Goal: Task Accomplishment & Management: Manage account settings

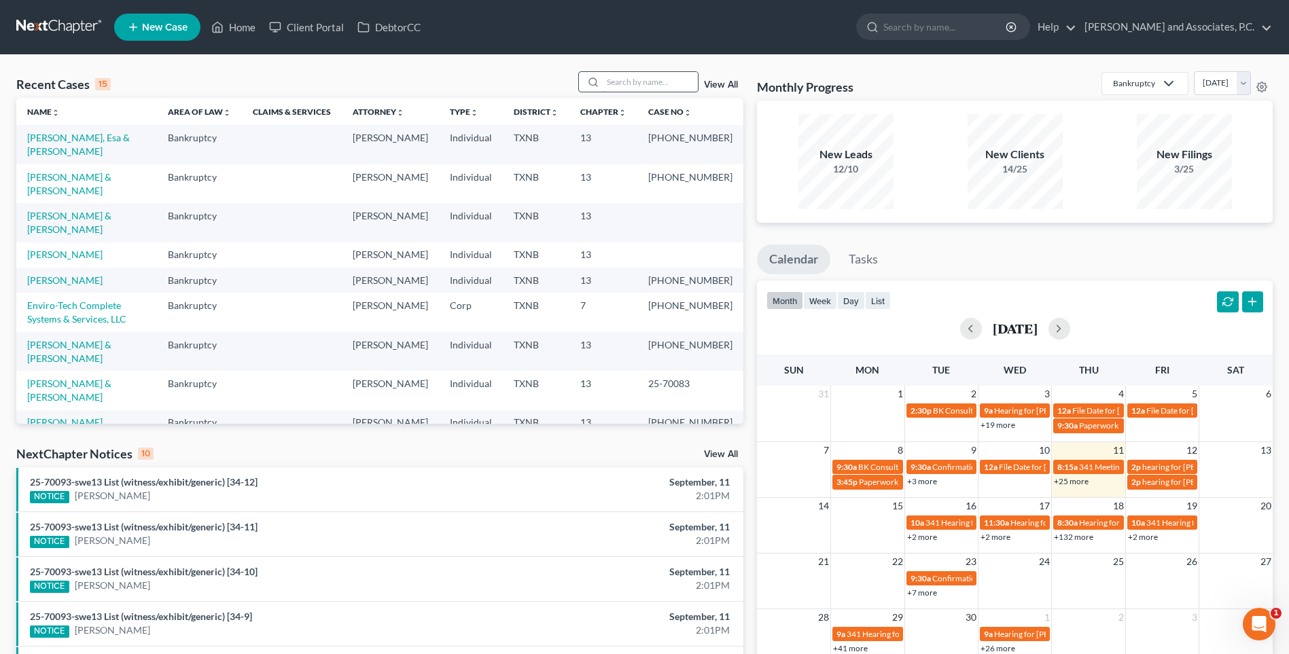
click at [618, 79] on input "search" at bounding box center [650, 82] width 95 height 20
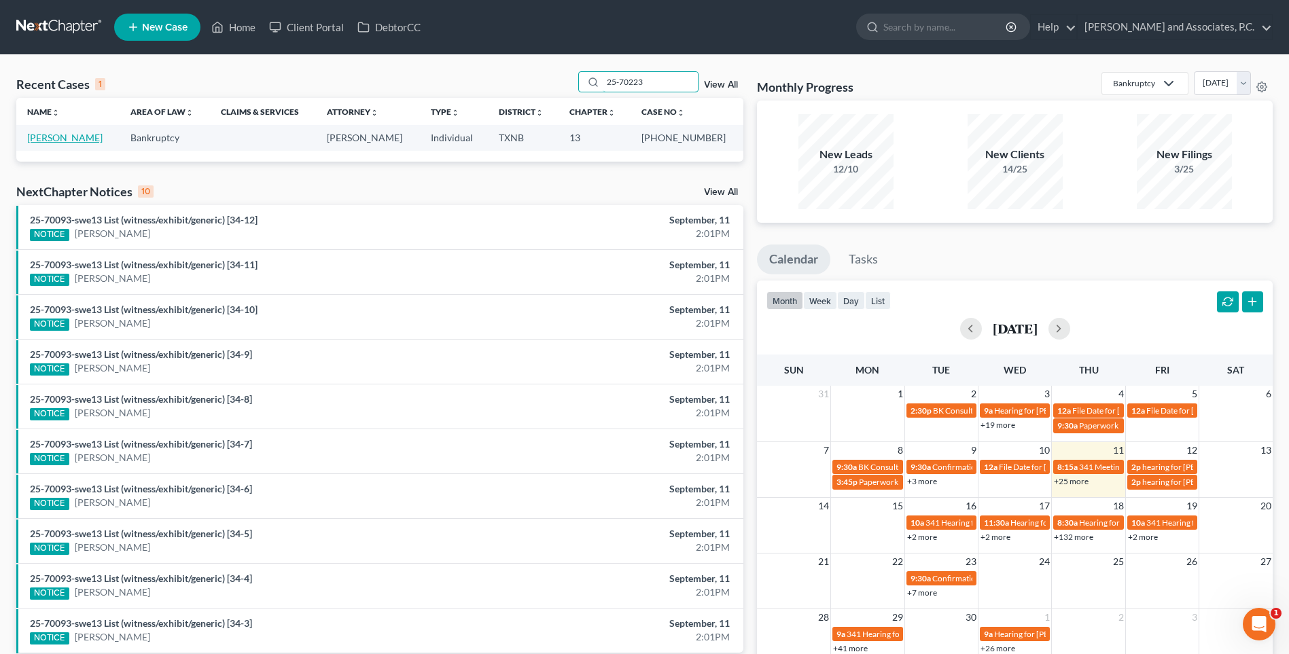
type input "25-70223"
click at [78, 136] on link "[PERSON_NAME]" at bounding box center [64, 138] width 75 height 12
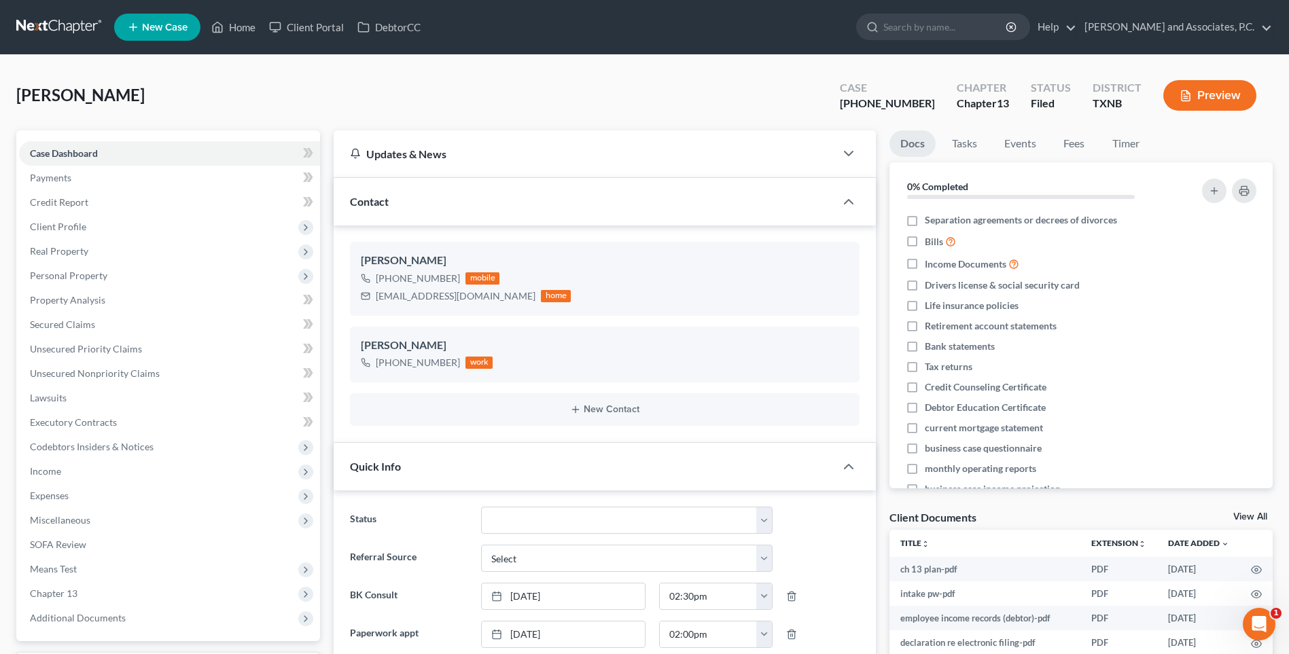
click at [510, 478] on div "Quick Info" at bounding box center [584, 466] width 501 height 47
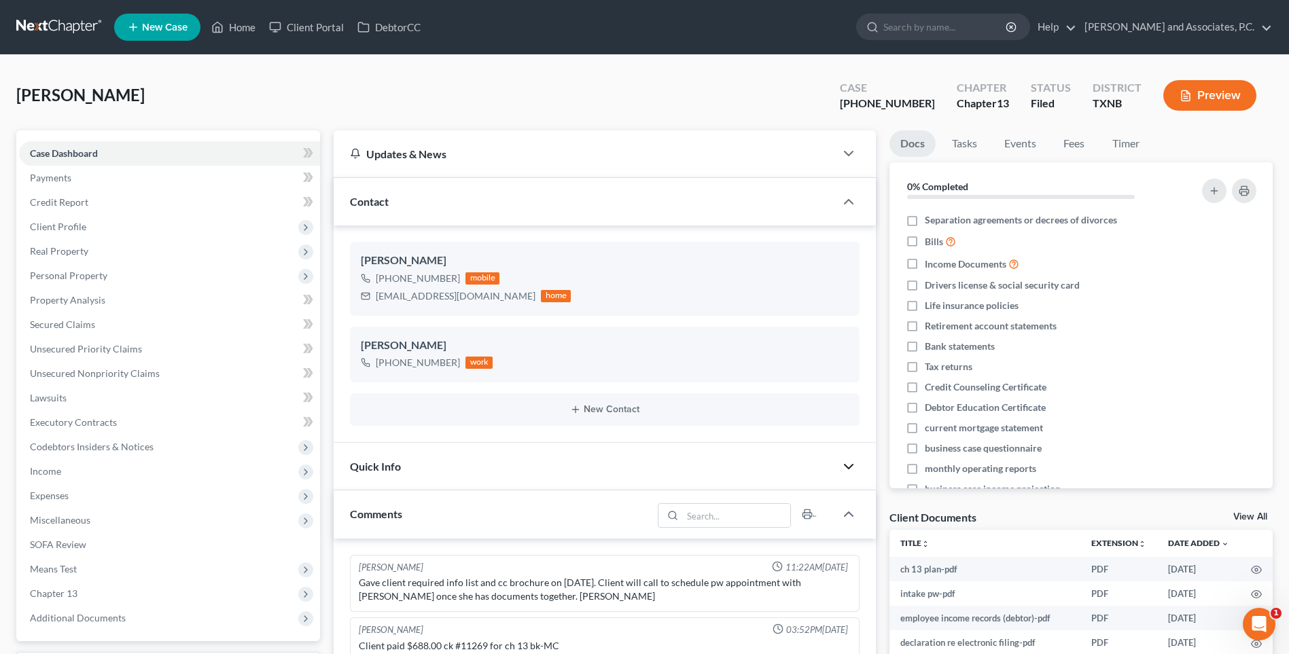
click at [848, 467] on icon "button" at bounding box center [848, 467] width 16 height 16
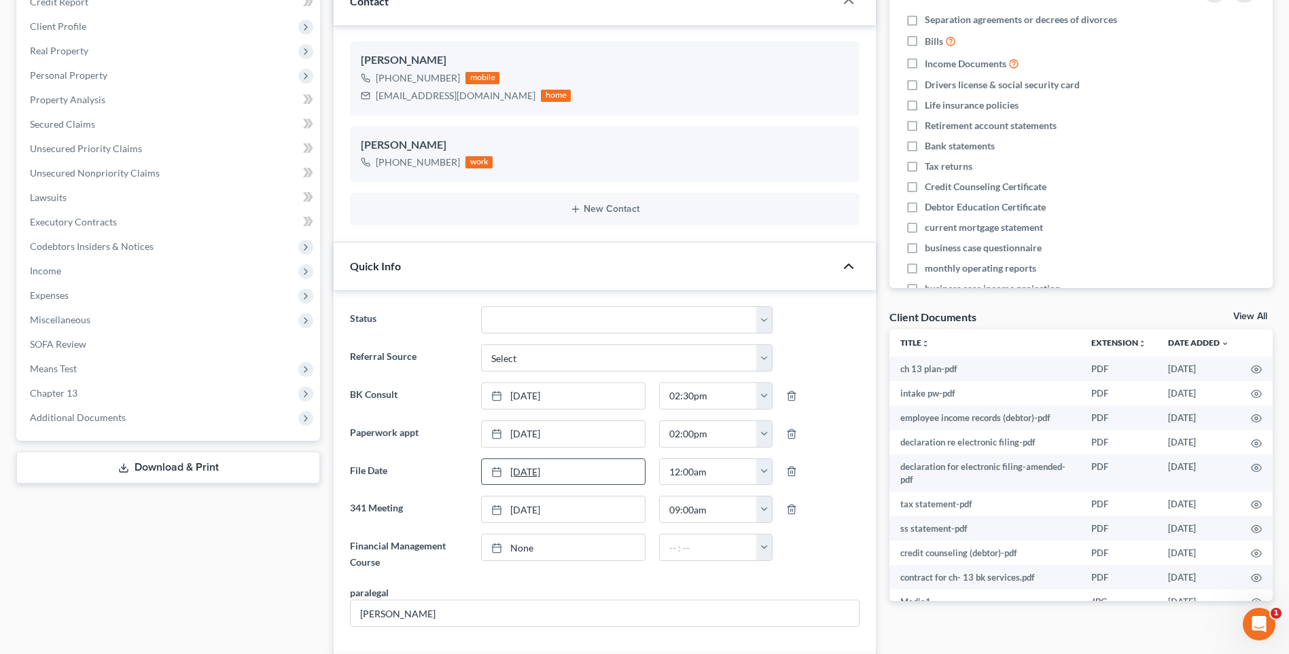
scroll to position [272, 0]
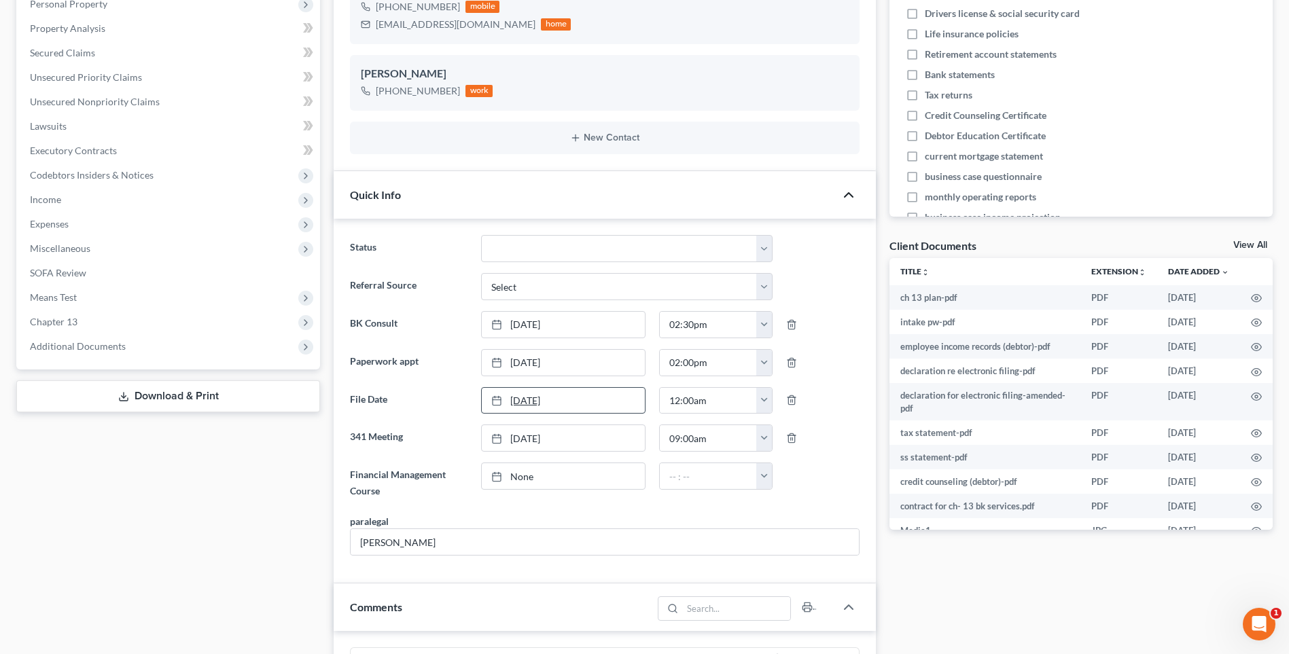
click at [508, 478] on div at bounding box center [500, 477] width 19 height 12
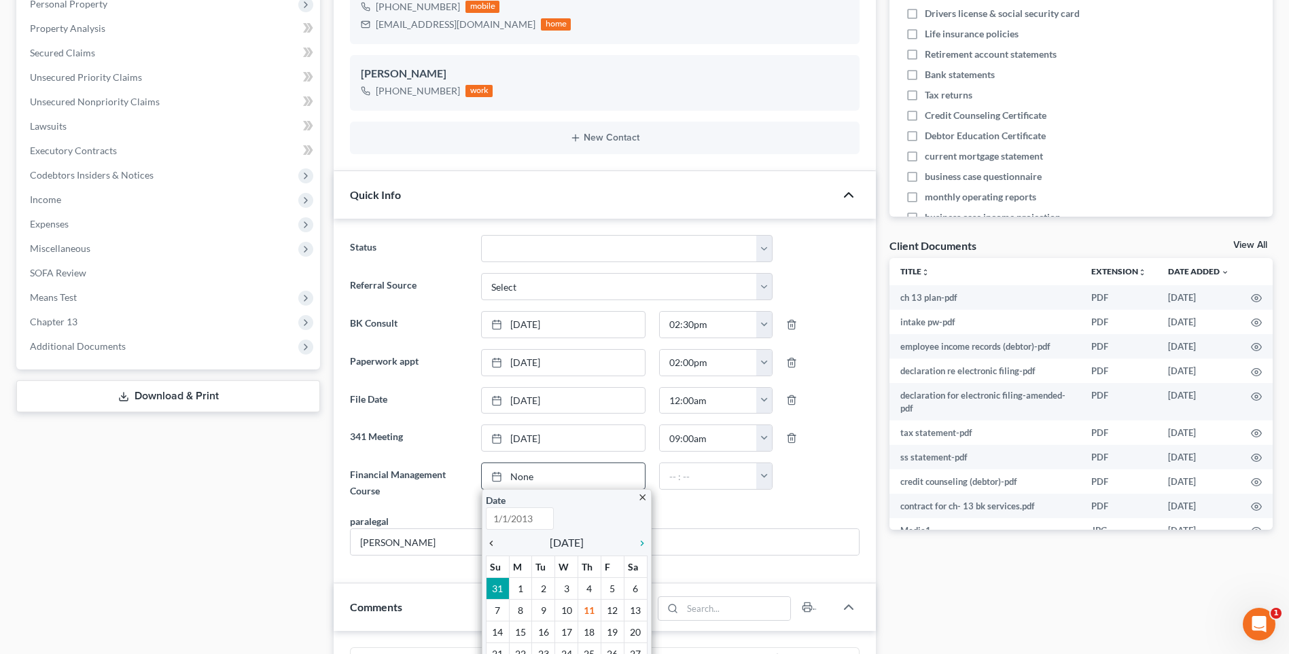
type input "[DATE]"
click at [493, 543] on icon "chevron_left" at bounding box center [495, 543] width 18 height 11
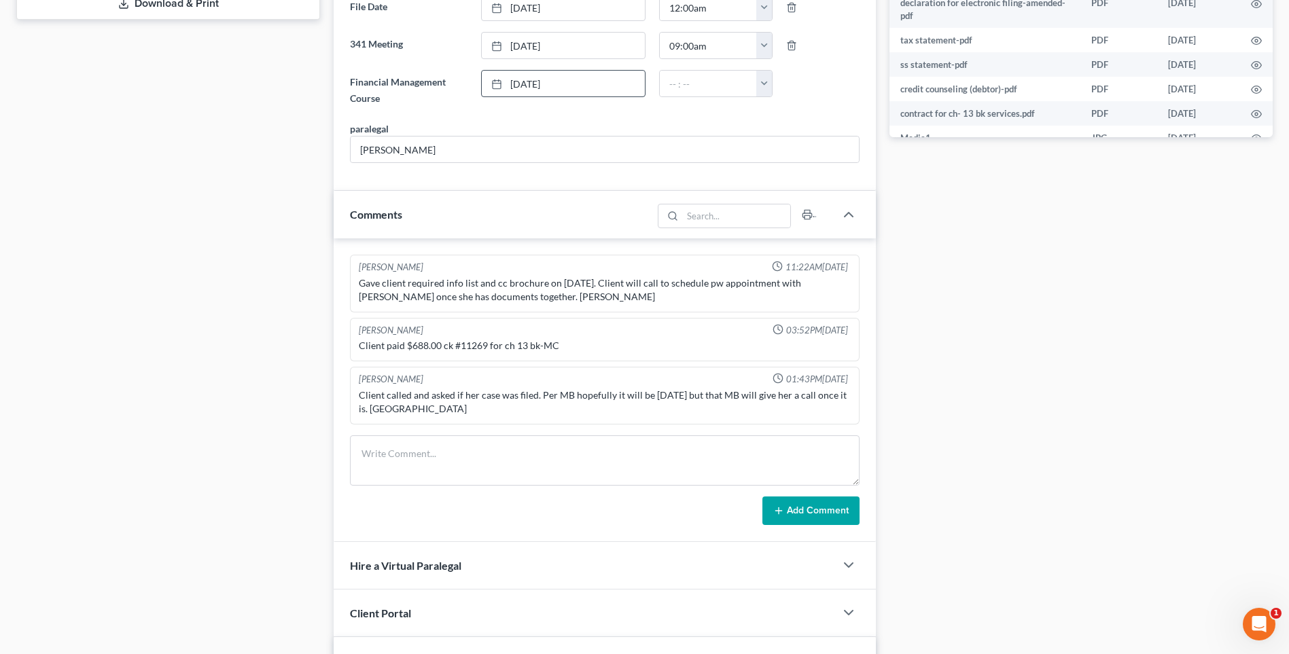
scroll to position [679, 0]
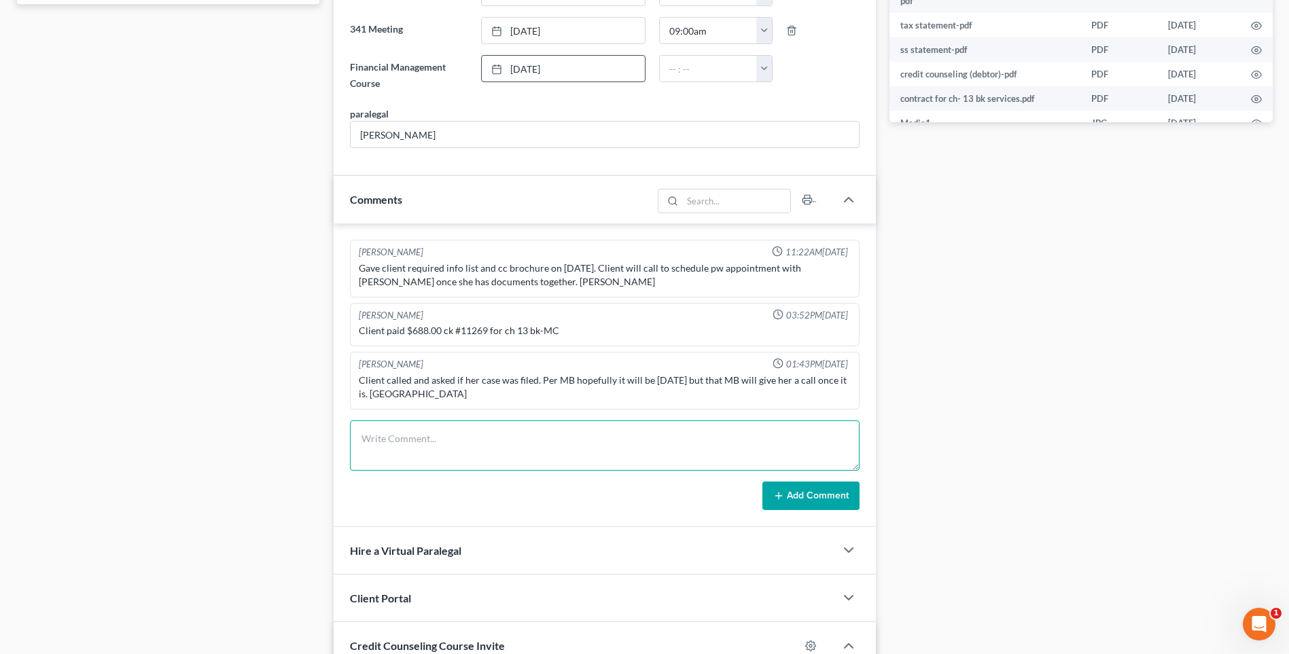
click at [384, 452] on textarea at bounding box center [605, 446] width 510 height 50
type textarea "[DATE] uploaded required documents and sent to the trustee. MC"
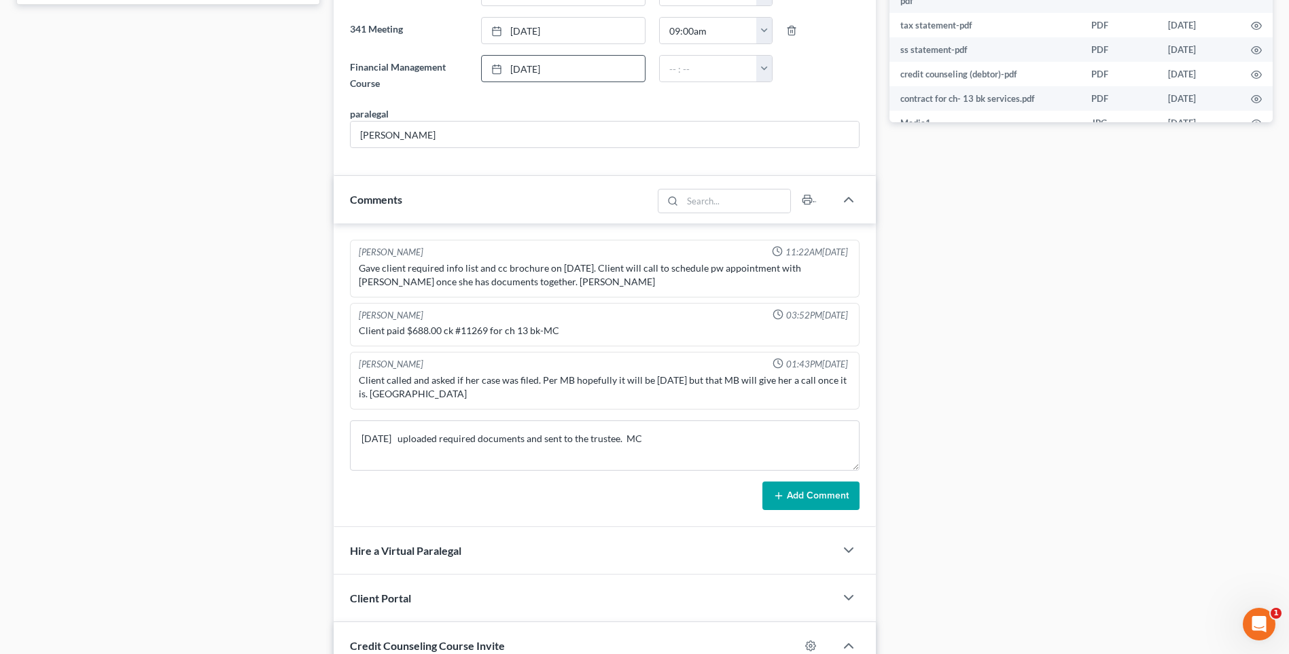
click at [804, 498] on button "Add Comment" at bounding box center [810, 496] width 97 height 29
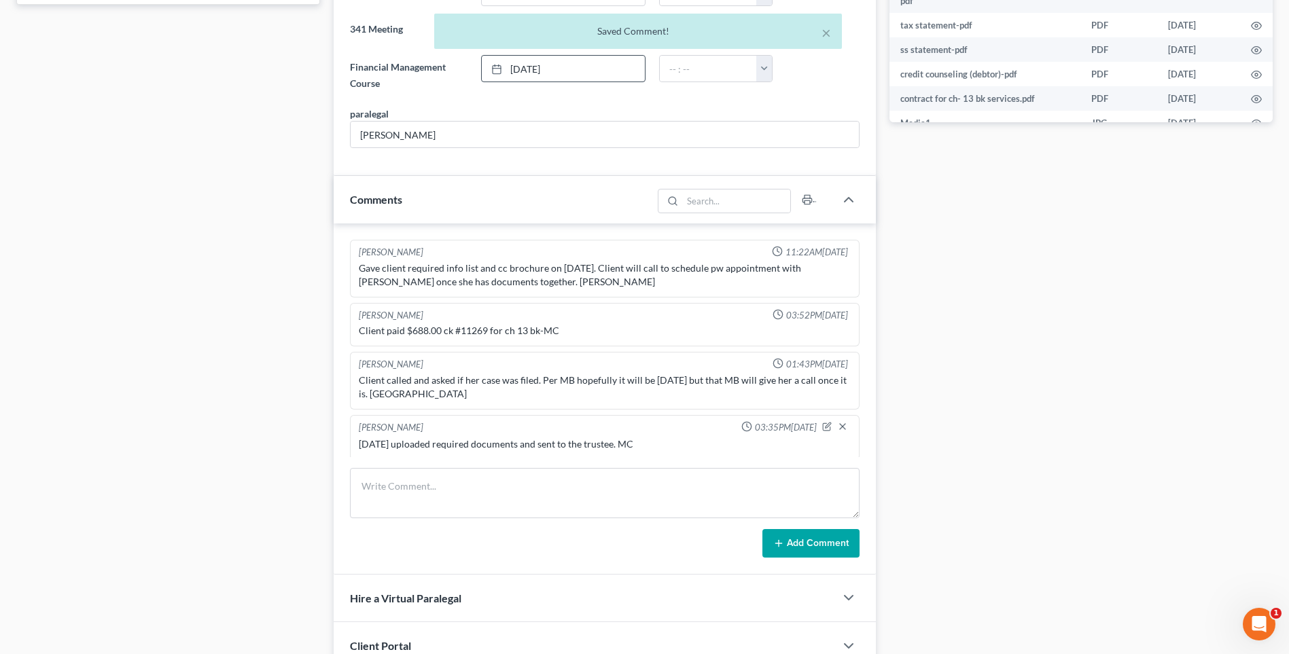
scroll to position [3, 0]
click at [391, 495] on textarea at bounding box center [605, 493] width 510 height 50
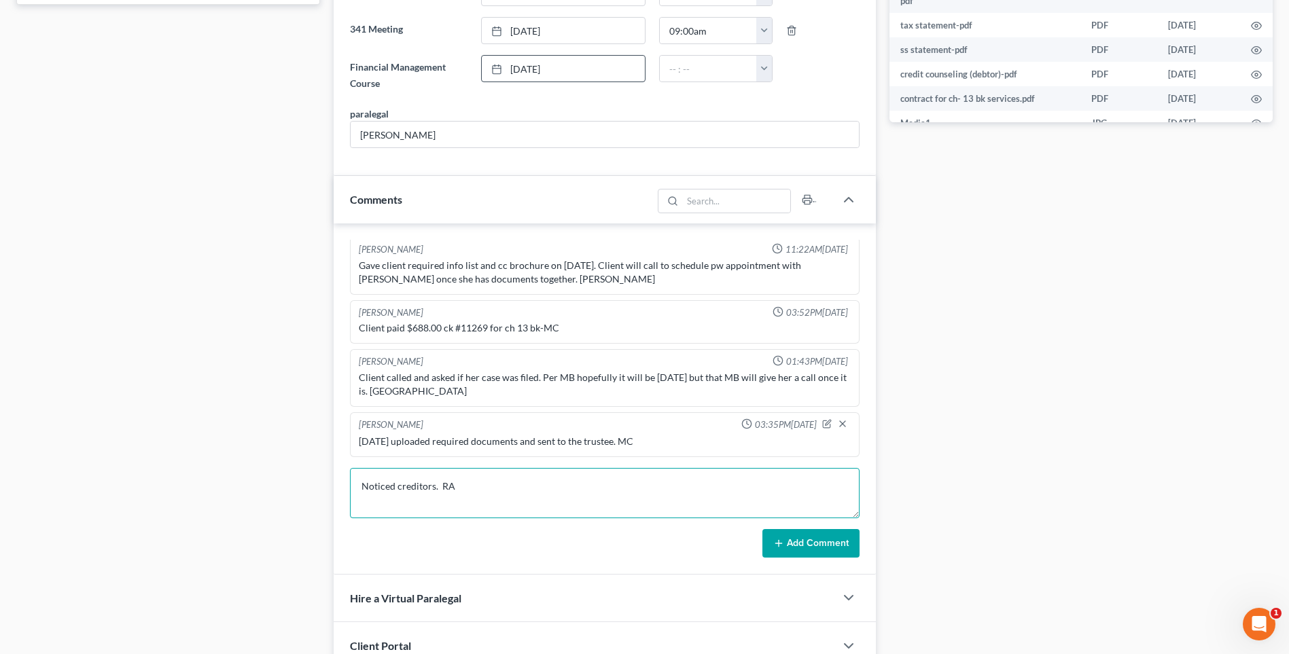
type textarea "Noticed creditors. RA"
click at [818, 548] on button "Add Comment" at bounding box center [810, 543] width 97 height 29
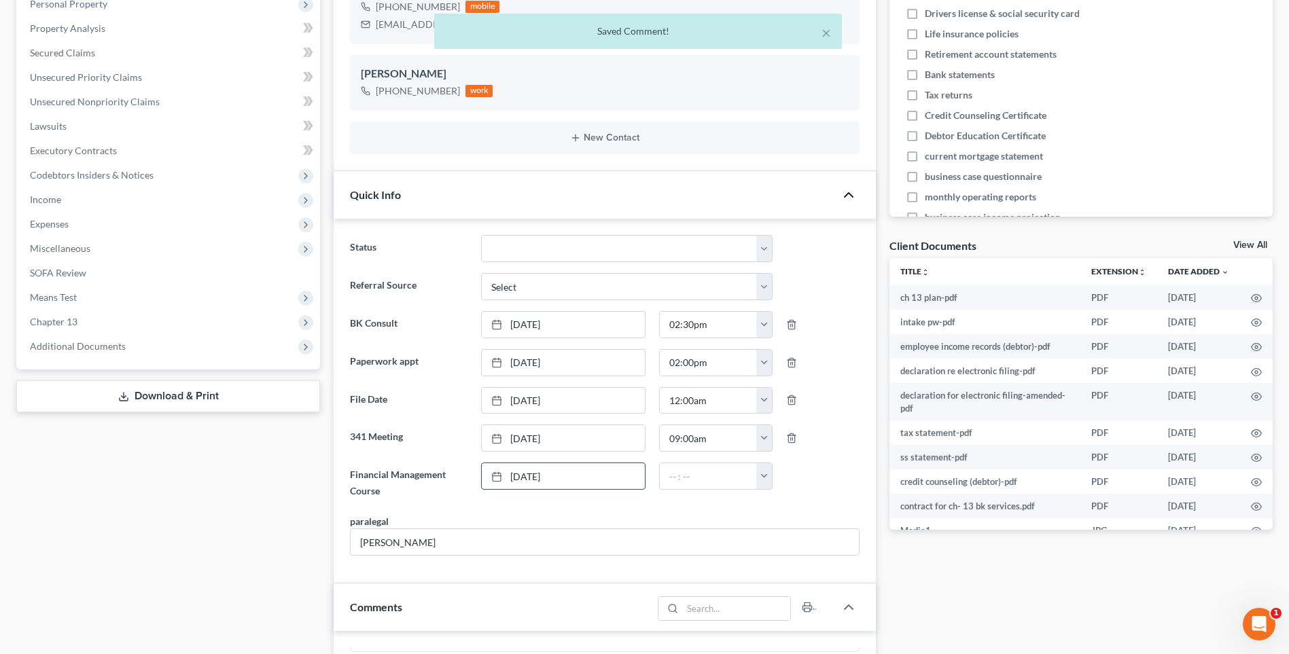
scroll to position [0, 0]
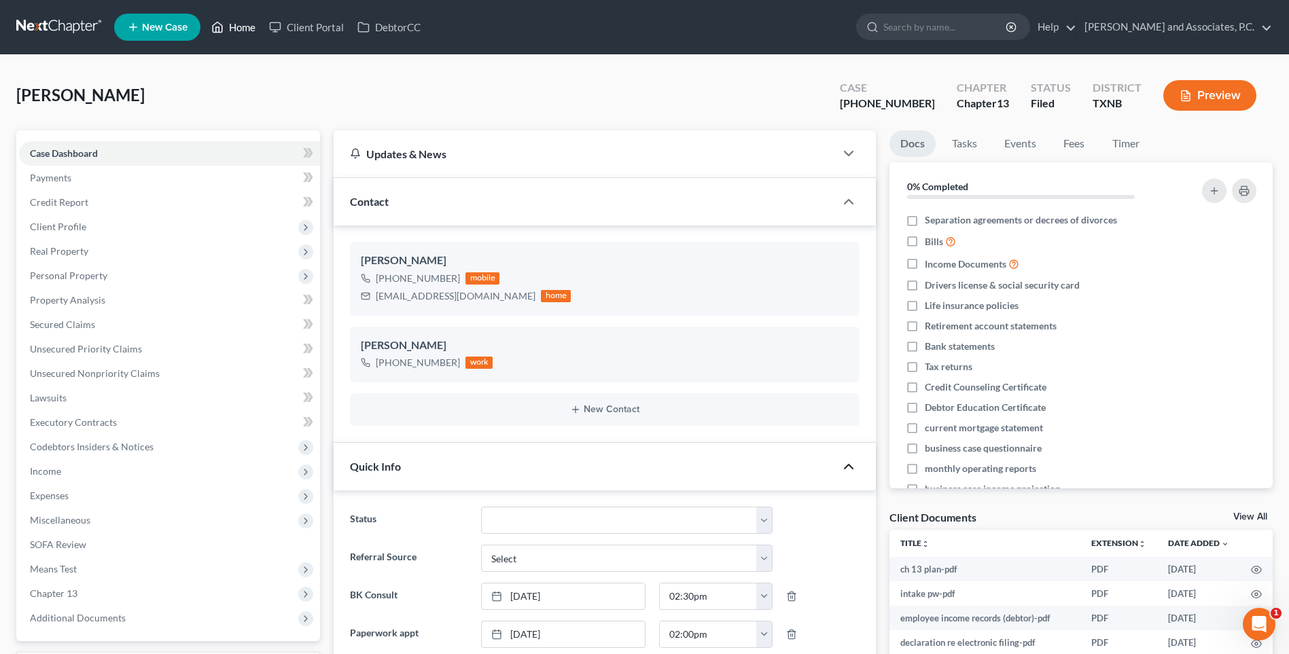
click at [243, 29] on link "Home" at bounding box center [233, 27] width 58 height 24
